Goal: Transaction & Acquisition: Obtain resource

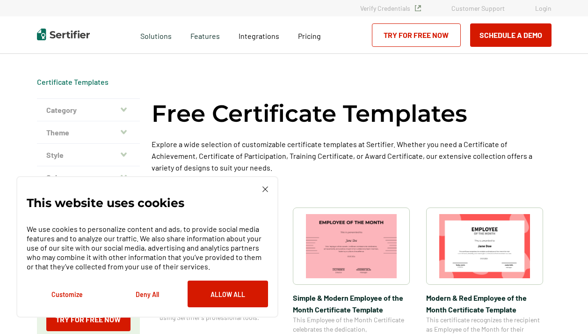
click at [264, 191] on img at bounding box center [266, 189] width 6 height 6
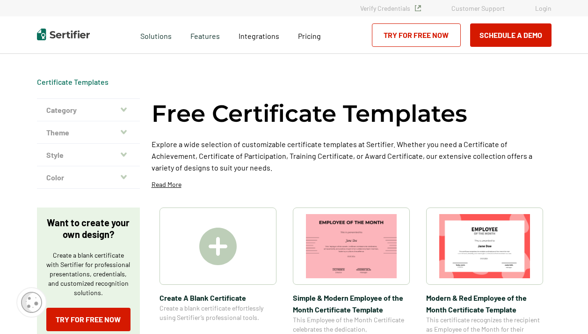
click at [103, 113] on button "Category" at bounding box center [88, 110] width 103 height 22
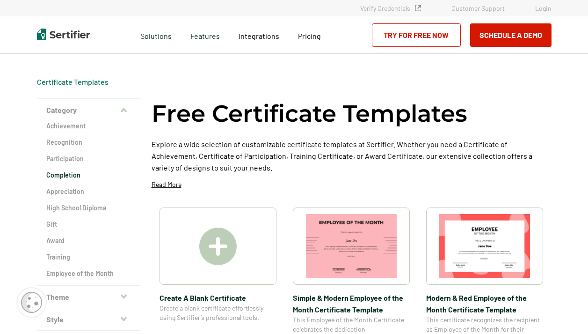
click at [74, 173] on h2 "Completion" at bounding box center [88, 174] width 84 height 9
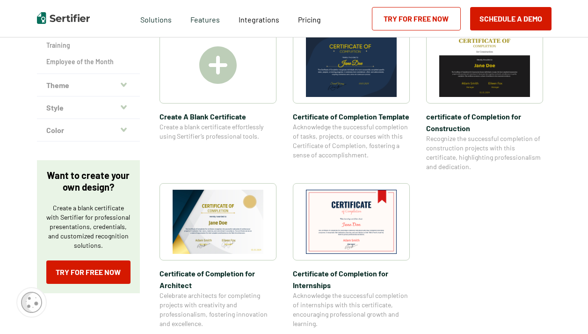
scroll to position [148, 0]
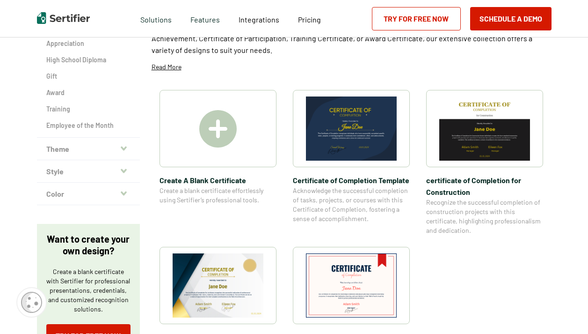
click at [352, 138] on img at bounding box center [351, 128] width 91 height 64
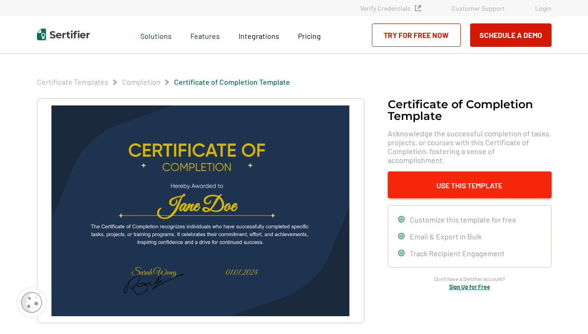
click at [457, 179] on button "Use This Template" at bounding box center [470, 184] width 164 height 27
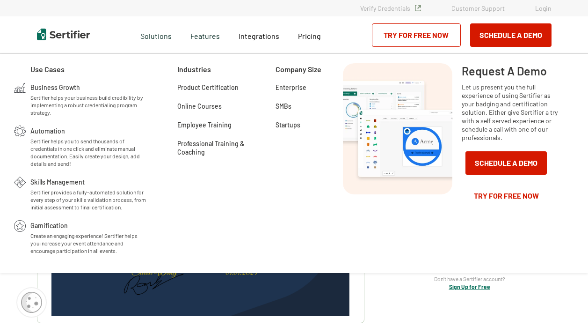
click at [398, 43] on link "Try for Free Now" at bounding box center [416, 34] width 89 height 23
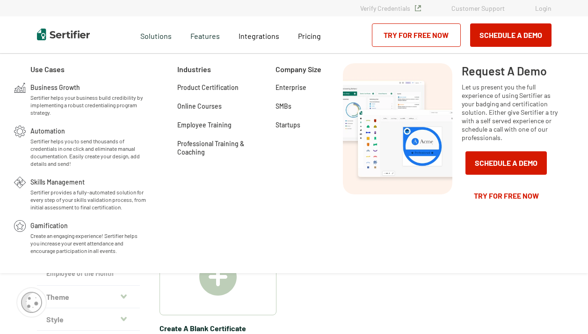
scroll to position [148, 0]
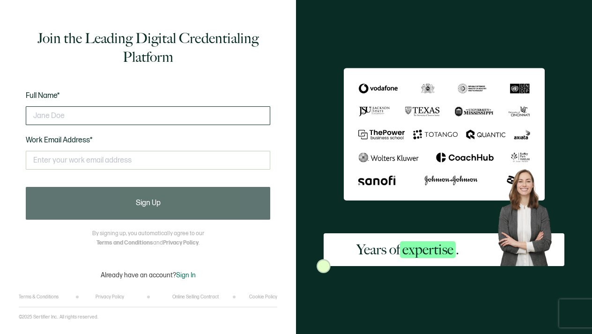
click at [95, 119] on input "text" at bounding box center [148, 115] width 244 height 19
type input "m"
type input "[PERSON_NAME] Sheen"
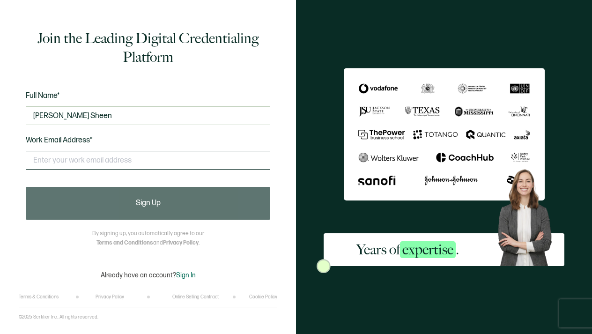
click at [63, 162] on input "text" at bounding box center [148, 160] width 244 height 19
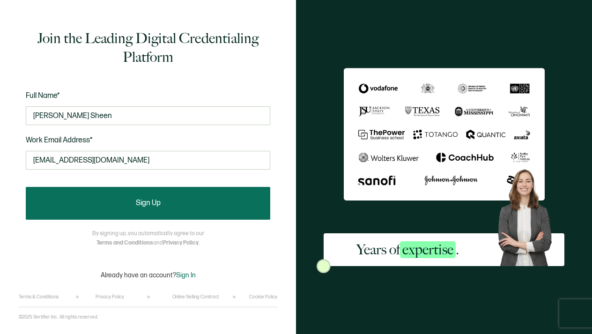
type input "[EMAIL_ADDRESS][DOMAIN_NAME]"
click at [92, 196] on button "Sign Up" at bounding box center [148, 203] width 244 height 33
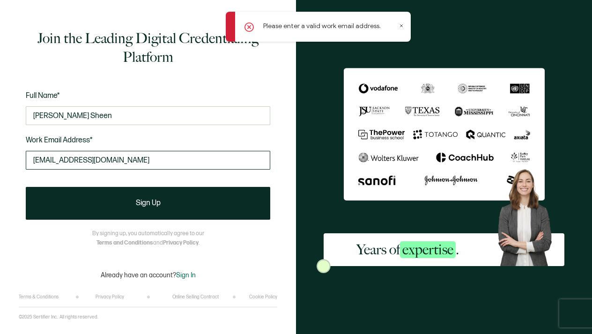
click at [142, 163] on input "[EMAIL_ADDRESS][DOMAIN_NAME]" at bounding box center [148, 160] width 244 height 19
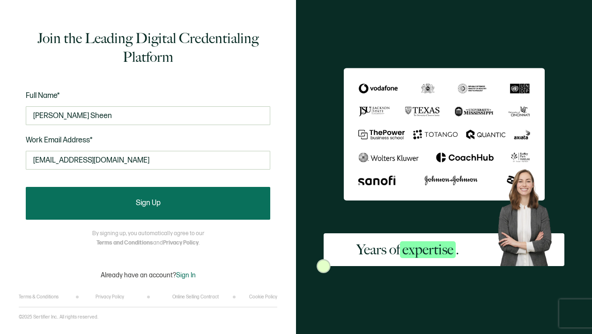
click at [190, 200] on button "Sign Up" at bounding box center [148, 203] width 244 height 33
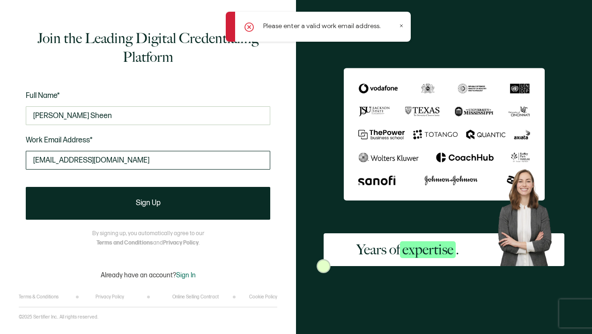
click at [187, 166] on input "[EMAIL_ADDRESS][DOMAIN_NAME]" at bounding box center [148, 160] width 244 height 19
click at [258, 162] on input "[EMAIL_ADDRESS][DOMAIN_NAME]" at bounding box center [148, 160] width 244 height 19
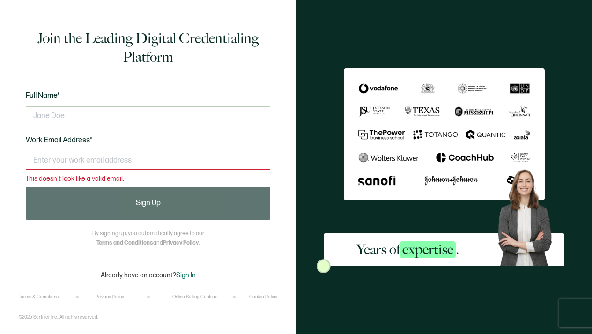
click at [112, 166] on input "text" at bounding box center [148, 160] width 244 height 19
click at [142, 109] on input "text" at bounding box center [148, 115] width 244 height 19
type input "in"
click at [86, 157] on input "text" at bounding box center [148, 160] width 244 height 19
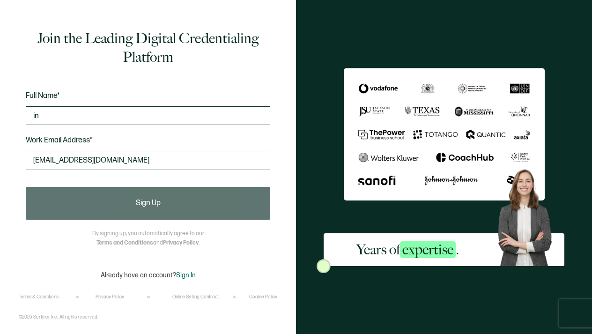
type input "inboxtemp93@gmail.com"
click at [55, 120] on input "in" at bounding box center [148, 115] width 244 height 19
type input "i"
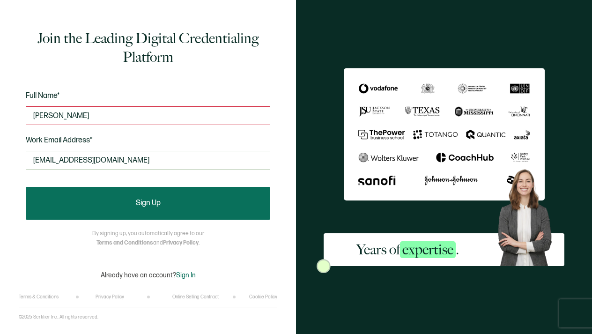
type input "Mal Sheen"
click at [77, 198] on button "Sign Up" at bounding box center [148, 203] width 244 height 33
